Goal: Information Seeking & Learning: Compare options

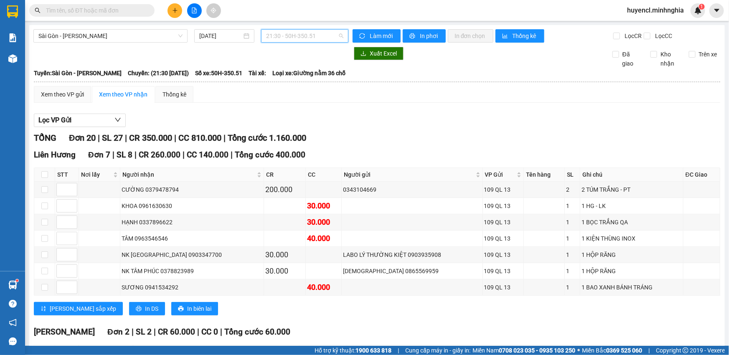
click at [299, 33] on span "21:30 - 50H-350.51" at bounding box center [304, 36] width 77 height 13
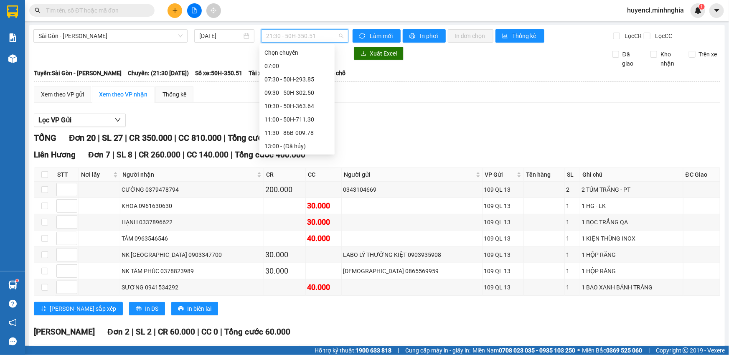
click at [302, 235] on div "22:00 - 86H-021.24" at bounding box center [297, 239] width 65 height 9
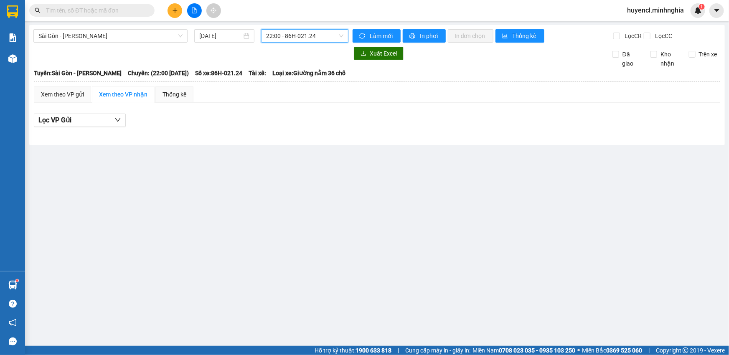
click at [286, 39] on span "22:00 - 86H-021.24" at bounding box center [304, 36] width 77 height 13
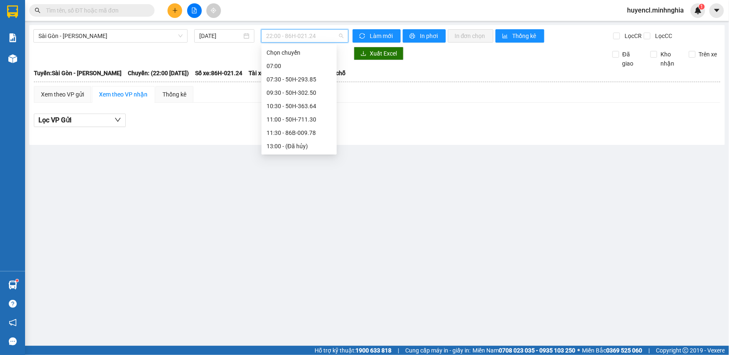
click at [313, 222] on div "21:30 - 50H-350.51" at bounding box center [299, 226] width 65 height 9
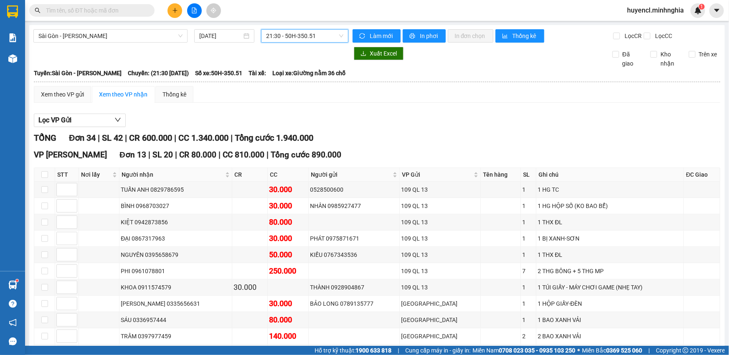
click at [304, 33] on span "21:30 - 50H-350.51" at bounding box center [304, 36] width 77 height 13
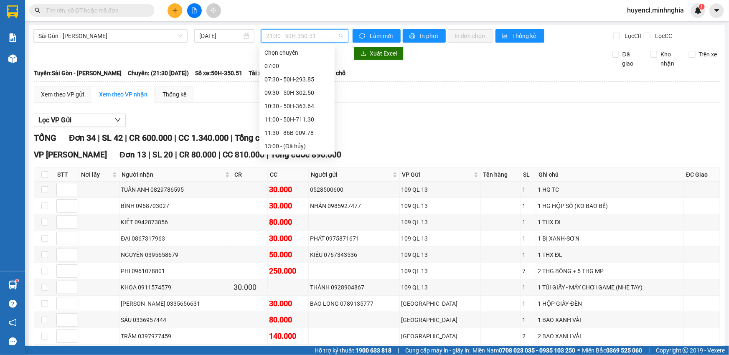
click at [311, 209] on div "21:00 - 86H-021.07" at bounding box center [297, 213] width 65 height 9
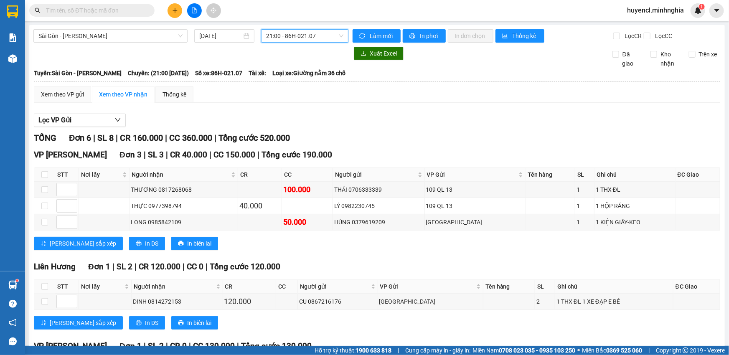
click at [322, 40] on span "21:00 - 86H-021.07" at bounding box center [304, 36] width 77 height 13
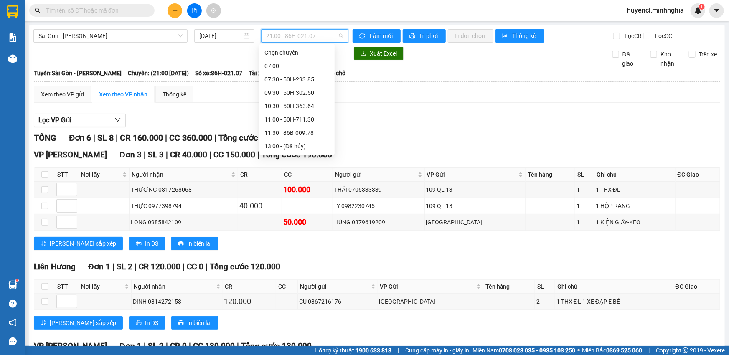
click at [313, 182] on div "17:00 (TC) - 50H-368.19" at bounding box center [297, 186] width 65 height 9
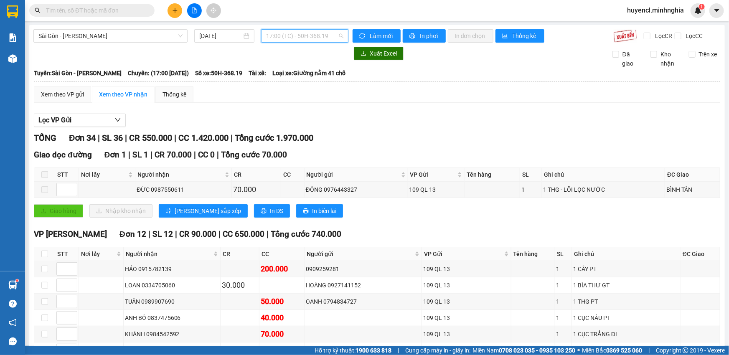
click at [310, 34] on span "17:00 (TC) - 50H-368.19" at bounding box center [304, 36] width 77 height 13
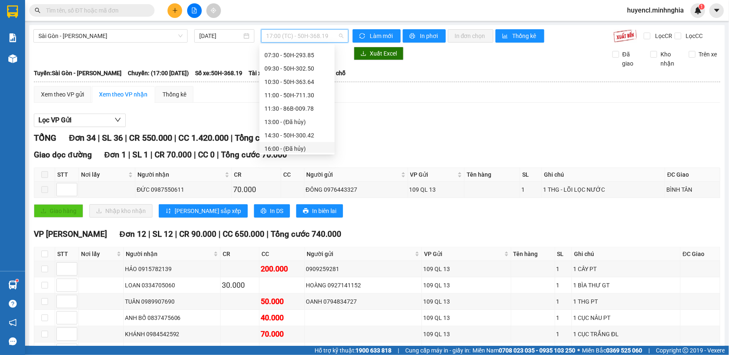
scroll to position [17, 0]
click at [316, 114] on div "11:30 - 86B-009.78" at bounding box center [297, 115] width 65 height 9
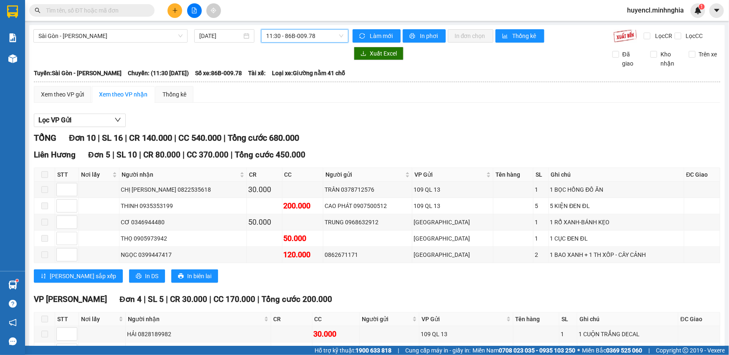
click at [285, 35] on span "11:30 - 86B-009.78" at bounding box center [304, 36] width 77 height 13
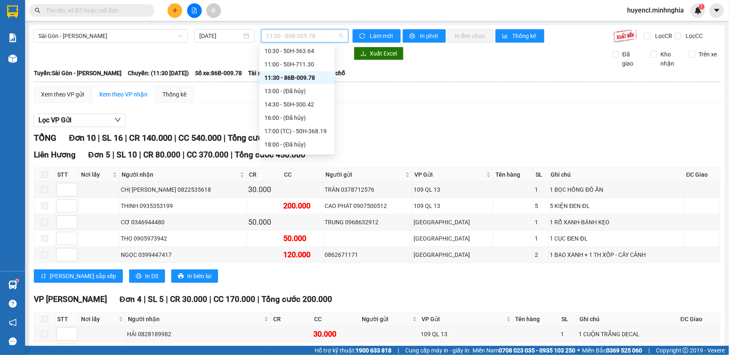
scroll to position [93, 0]
click at [313, 94] on div "17:00 (TC) - 50H-368.19" at bounding box center [297, 93] width 65 height 9
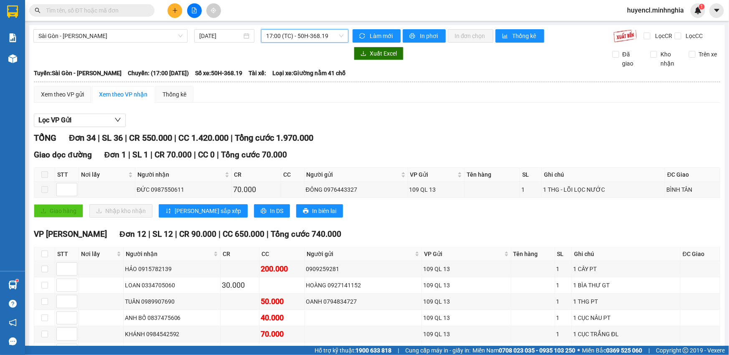
click at [322, 37] on span "17:00 (TC) - 50H-368.19" at bounding box center [304, 36] width 77 height 13
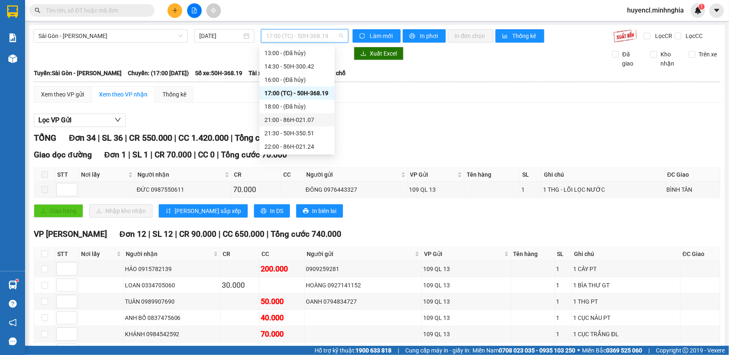
click at [310, 123] on div "21:00 - 86H-021.07" at bounding box center [297, 119] width 65 height 9
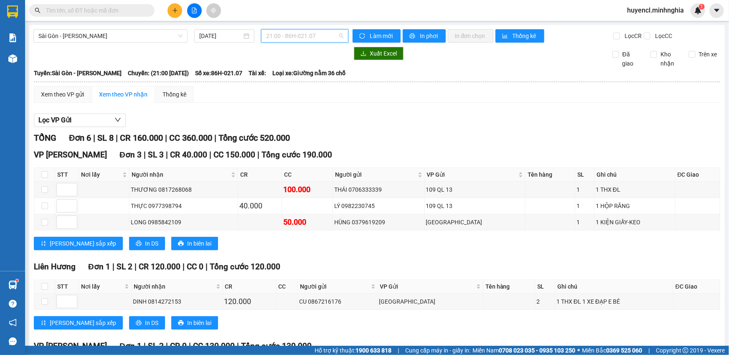
click at [297, 40] on span "21:00 - 86H-021.07" at bounding box center [304, 36] width 77 height 13
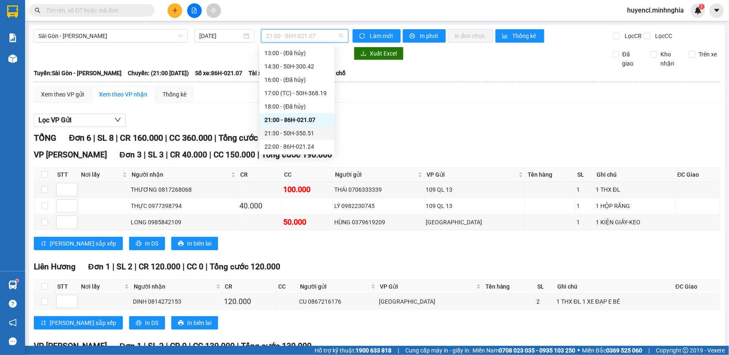
click at [313, 132] on div "21:30 - 50H-350.51" at bounding box center [297, 133] width 65 height 9
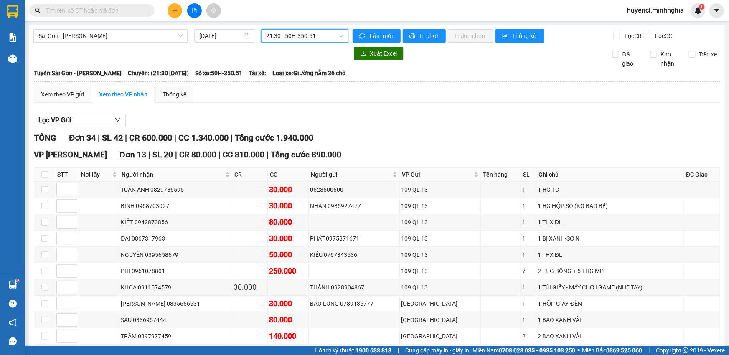
click at [320, 36] on span "21:30 - 50H-350.51" at bounding box center [304, 36] width 77 height 13
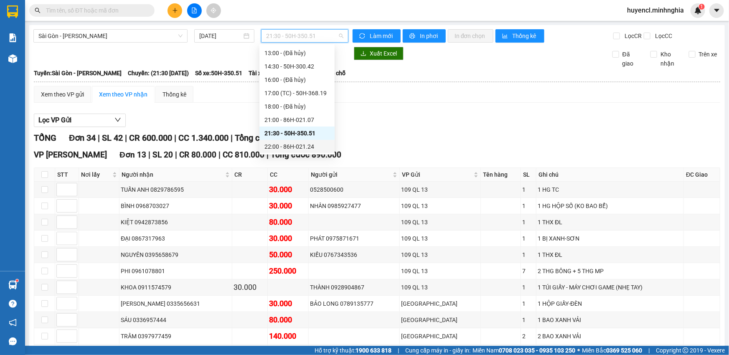
click at [306, 143] on div "22:00 - 86H-021.24" at bounding box center [297, 146] width 65 height 9
